Goal: Information Seeking & Learning: Learn about a topic

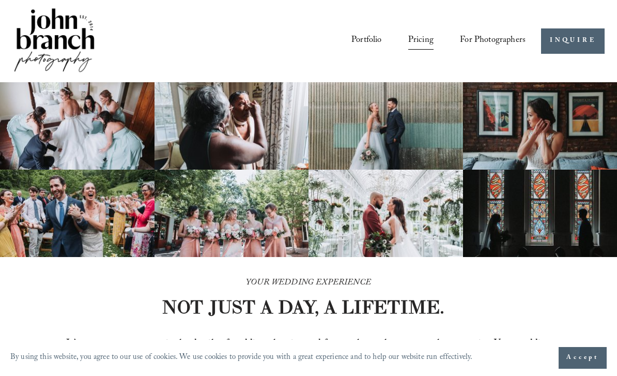
click at [0, 0] on span "Presets" at bounding box center [0, 0] width 0 height 0
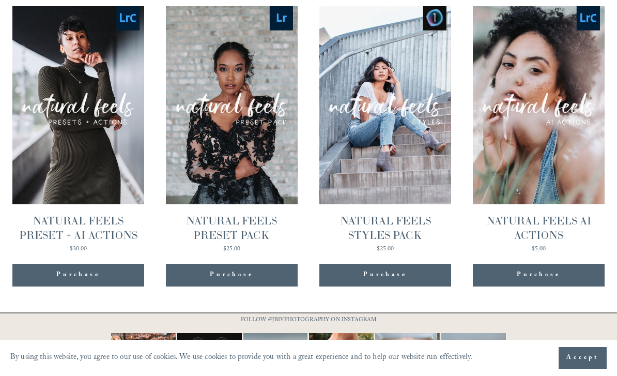
scroll to position [966, 0]
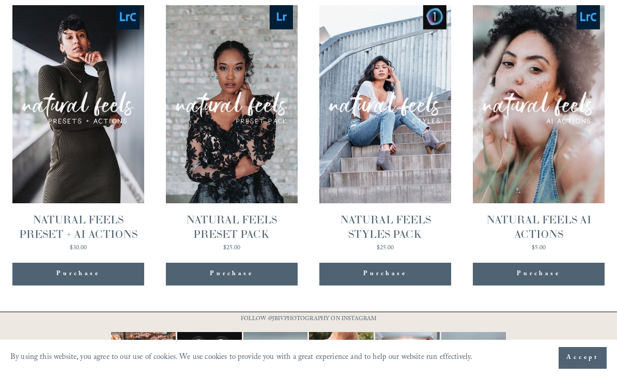
click at [80, 120] on link "Quick View NATURAL FEELS PRESET + AI ACTIONS $30.00" at bounding box center [78, 128] width 132 height 246
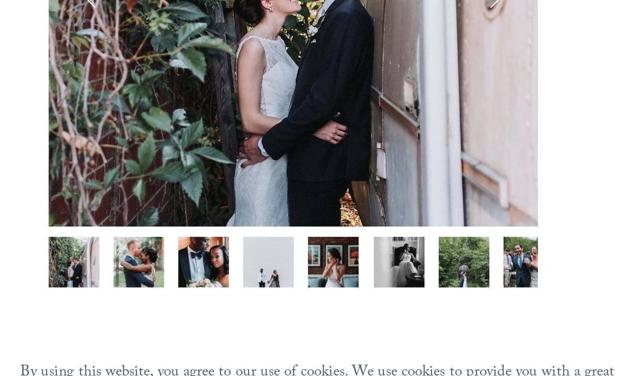
scroll to position [115, 0]
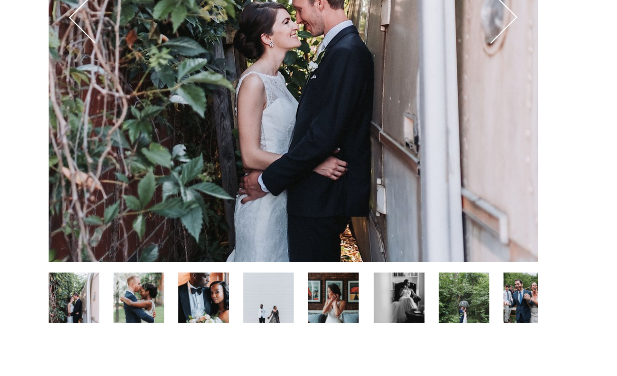
click at [74, 282] on img "Image 2 of 12" at bounding box center [71, 295] width 26 height 26
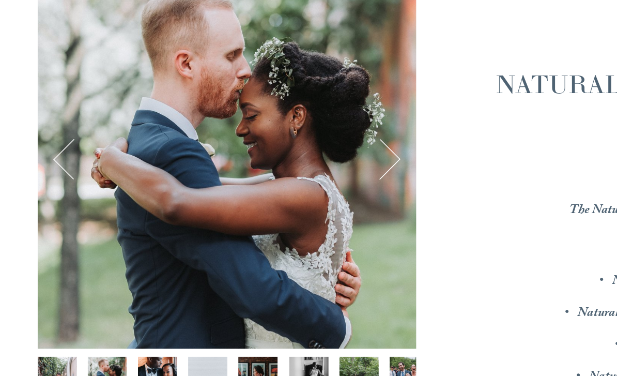
click at [258, 137] on button "Next" at bounding box center [250, 151] width 29 height 29
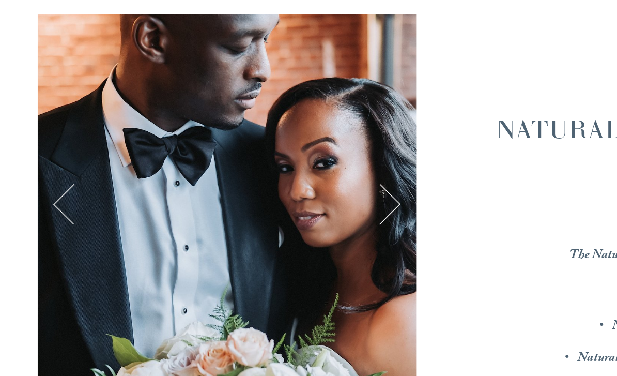
click at [257, 137] on button "Next" at bounding box center [250, 151] width 29 height 29
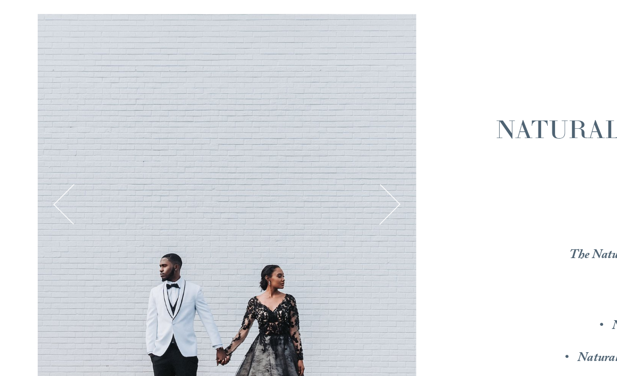
click at [259, 140] on button "Next" at bounding box center [250, 151] width 29 height 29
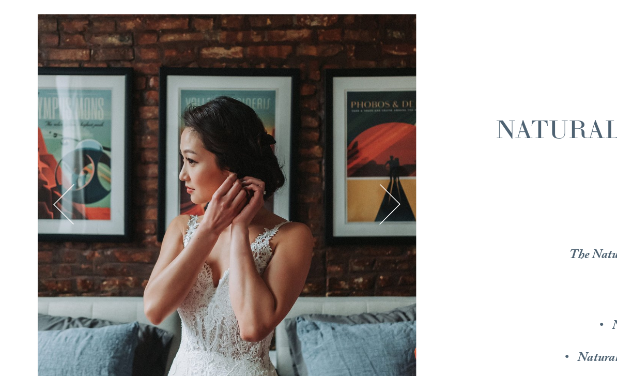
click at [259, 137] on button "Next" at bounding box center [250, 151] width 29 height 29
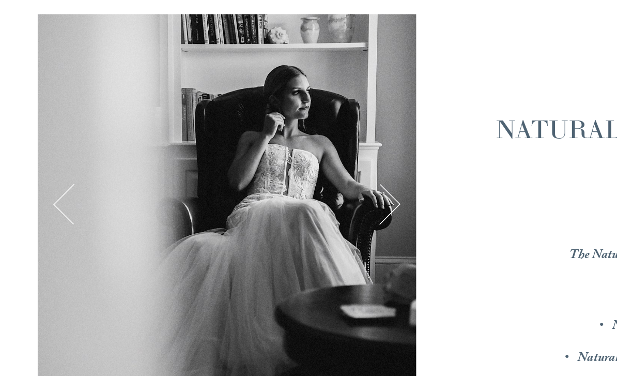
click at [259, 137] on button "Next" at bounding box center [250, 151] width 29 height 29
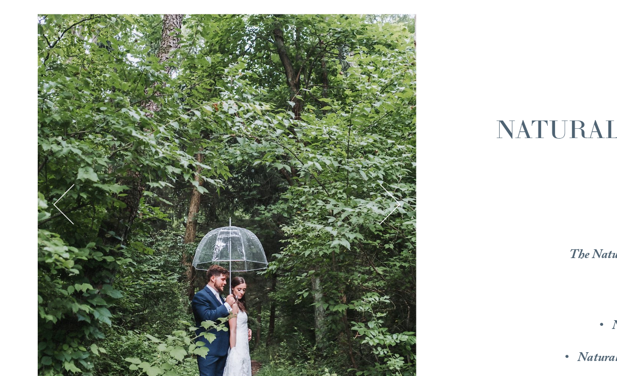
click at [263, 138] on button "Next" at bounding box center [250, 151] width 29 height 29
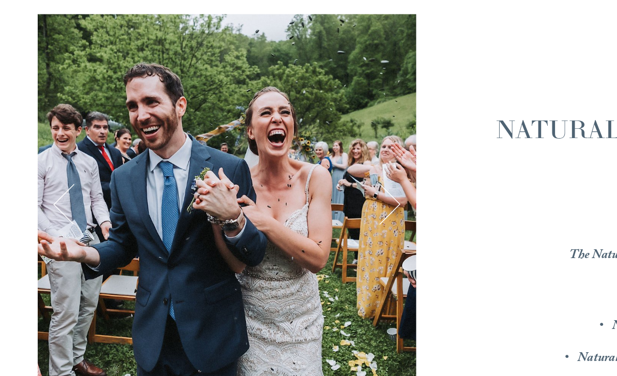
click at [258, 137] on button "Next" at bounding box center [250, 151] width 29 height 29
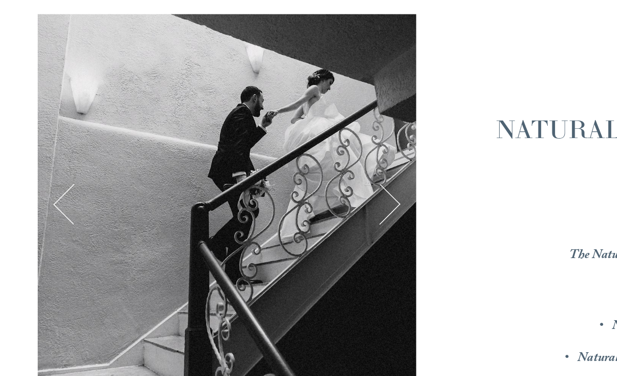
click at [260, 137] on button "Next" at bounding box center [250, 151] width 29 height 29
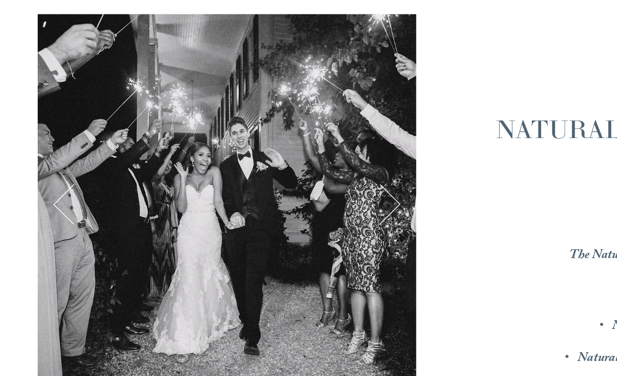
click at [260, 137] on button "Next" at bounding box center [250, 151] width 29 height 29
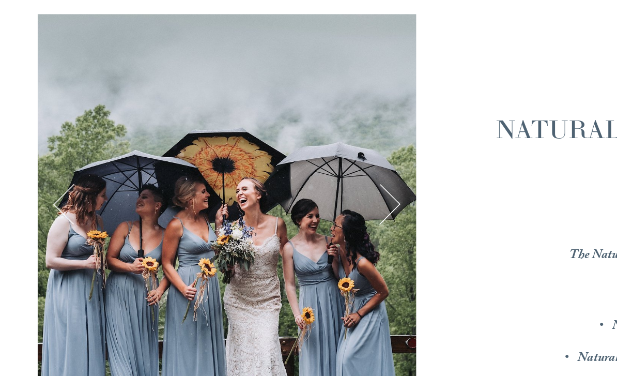
click at [262, 137] on button "Next" at bounding box center [250, 151] width 29 height 29
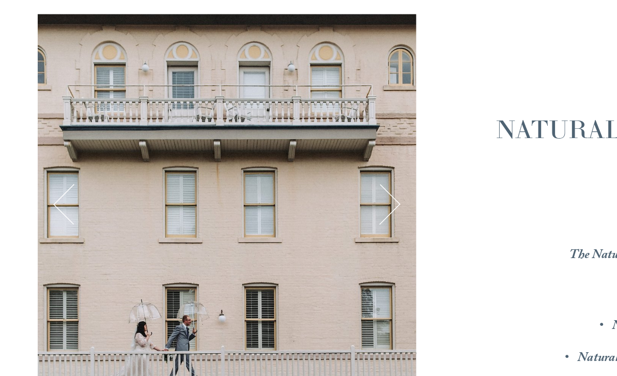
click at [259, 138] on button "Next" at bounding box center [250, 151] width 29 height 29
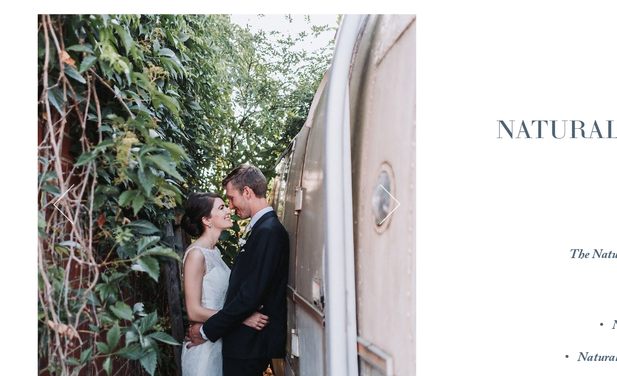
click at [258, 137] on button "Next" at bounding box center [250, 151] width 29 height 29
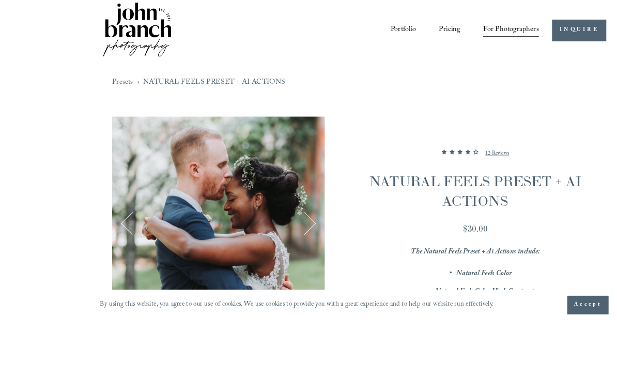
scroll to position [29, 0]
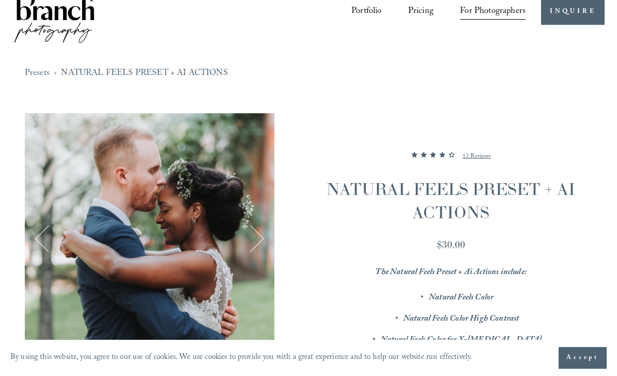
click at [504, 30] on div "Portfolio Pricing For Photographers Presets Education Courses" at bounding box center [268, 12] width 513 height 70
click at [0, 0] on link "Blog" at bounding box center [0, 0] width 0 height 0
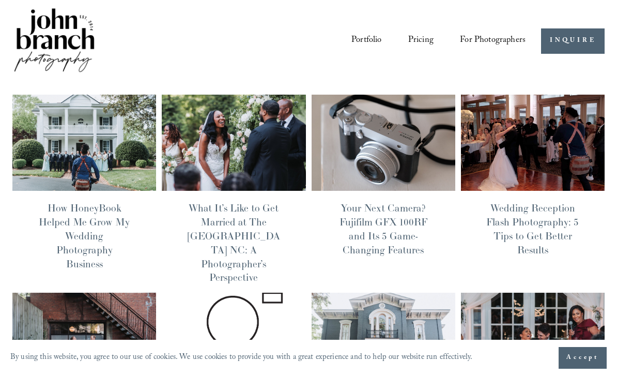
click at [91, 236] on link "How HoneyBook Helped Me Grow My Wedding Photography Business" at bounding box center [84, 236] width 91 height 68
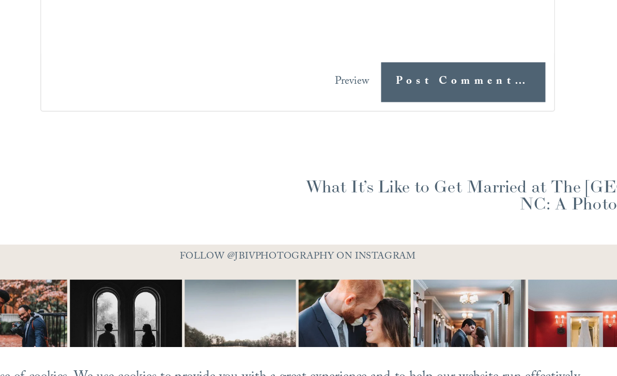
scroll to position [3618, 0]
